Goal: Information Seeking & Learning: Learn about a topic

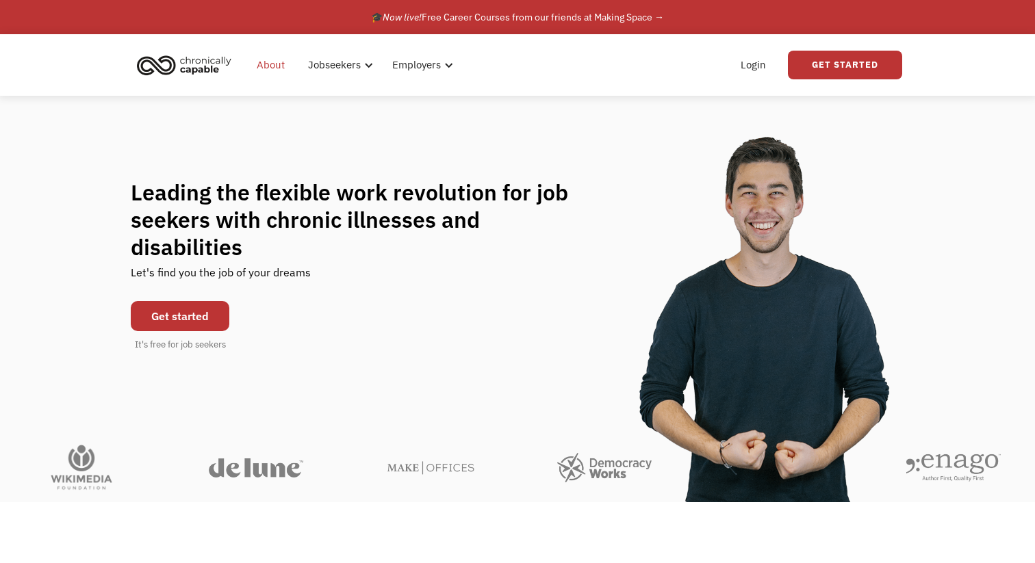
click at [266, 62] on link "About" at bounding box center [270, 65] width 44 height 44
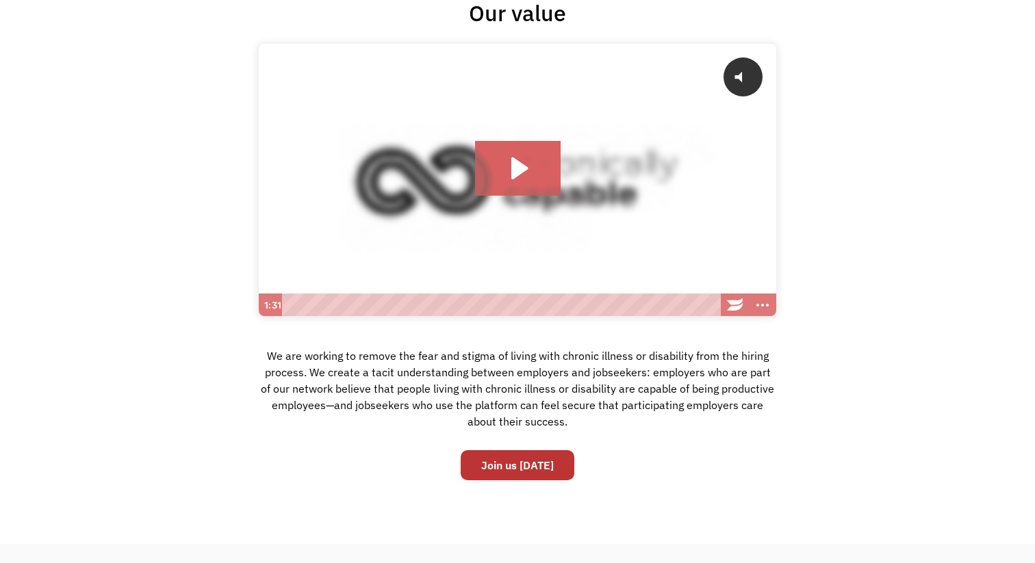
scroll to position [132, 0]
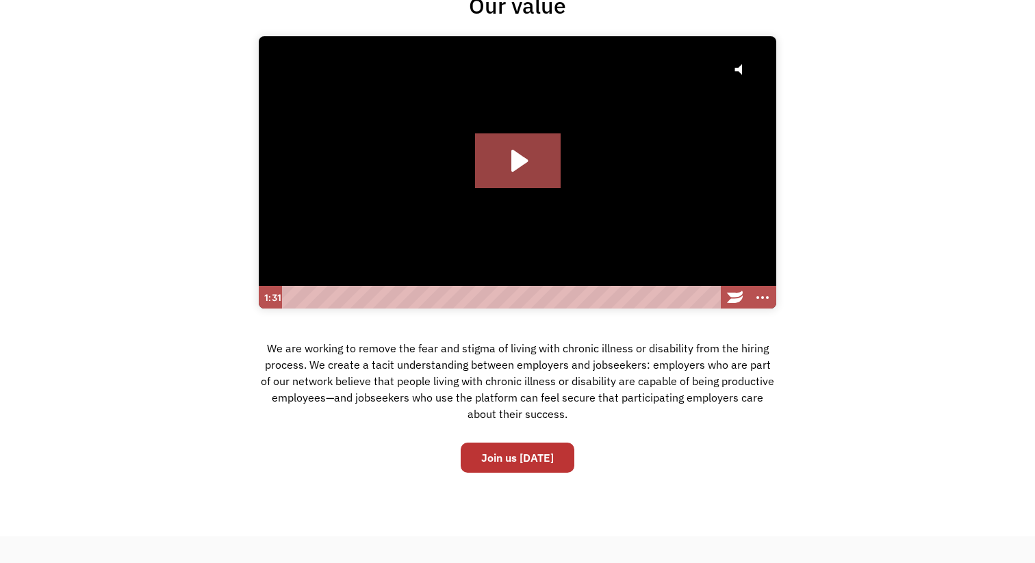
click at [415, 357] on div "We are working to remove the fear and stigma of living with chronic illness or …" at bounding box center [518, 386] width 518 height 99
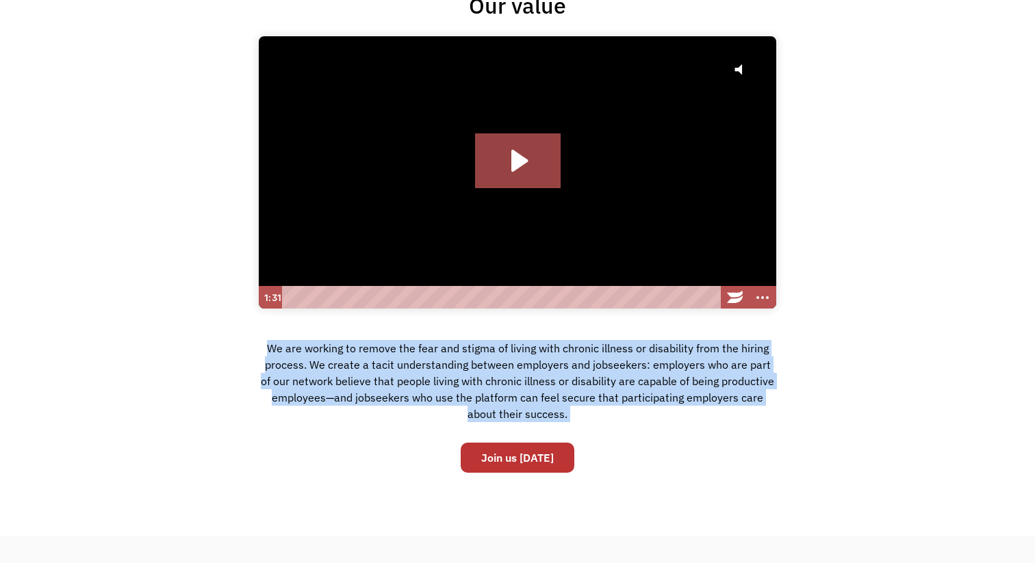
click at [415, 357] on div "We are working to remove the fear and stigma of living with chronic illness or …" at bounding box center [518, 386] width 518 height 99
copy div "We are working to remove the fear and stigma of living with chronic illness or …"
click at [415, 357] on div "We are working to remove the fear and stigma of living with chronic illness or …" at bounding box center [518, 386] width 518 height 99
